Goal: Communication & Community: Participate in discussion

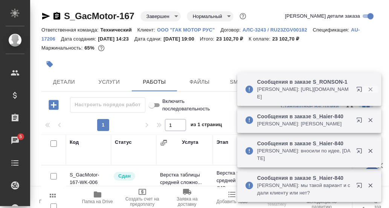
click at [371, 93] on icon "button" at bounding box center [370, 89] width 7 height 7
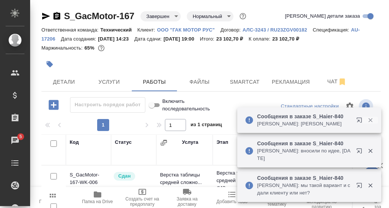
click at [369, 123] on icon "button" at bounding box center [370, 121] width 4 height 4
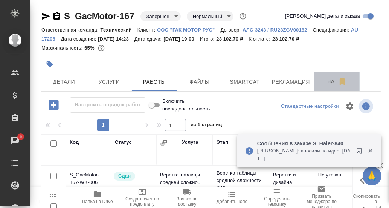
click at [331, 82] on span "Чат" at bounding box center [337, 81] width 36 height 9
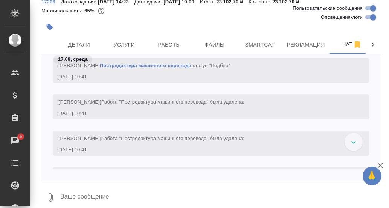
scroll to position [6208, 0]
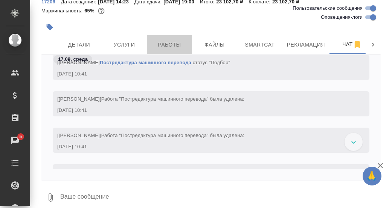
drag, startPoint x: 170, startPoint y: 45, endPoint x: 218, endPoint y: 75, distance: 56.3
click at [171, 45] on span "Работы" at bounding box center [169, 44] width 36 height 9
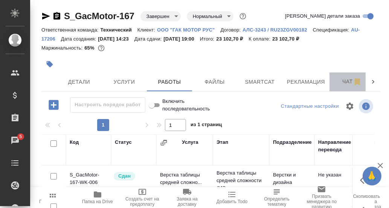
click at [345, 81] on span "Чат" at bounding box center [352, 81] width 36 height 9
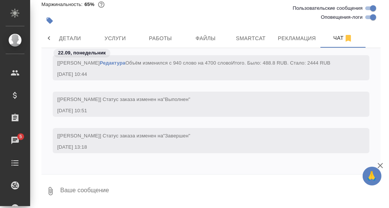
scroll to position [8185, 0]
